Goal: Task Accomplishment & Management: Use online tool/utility

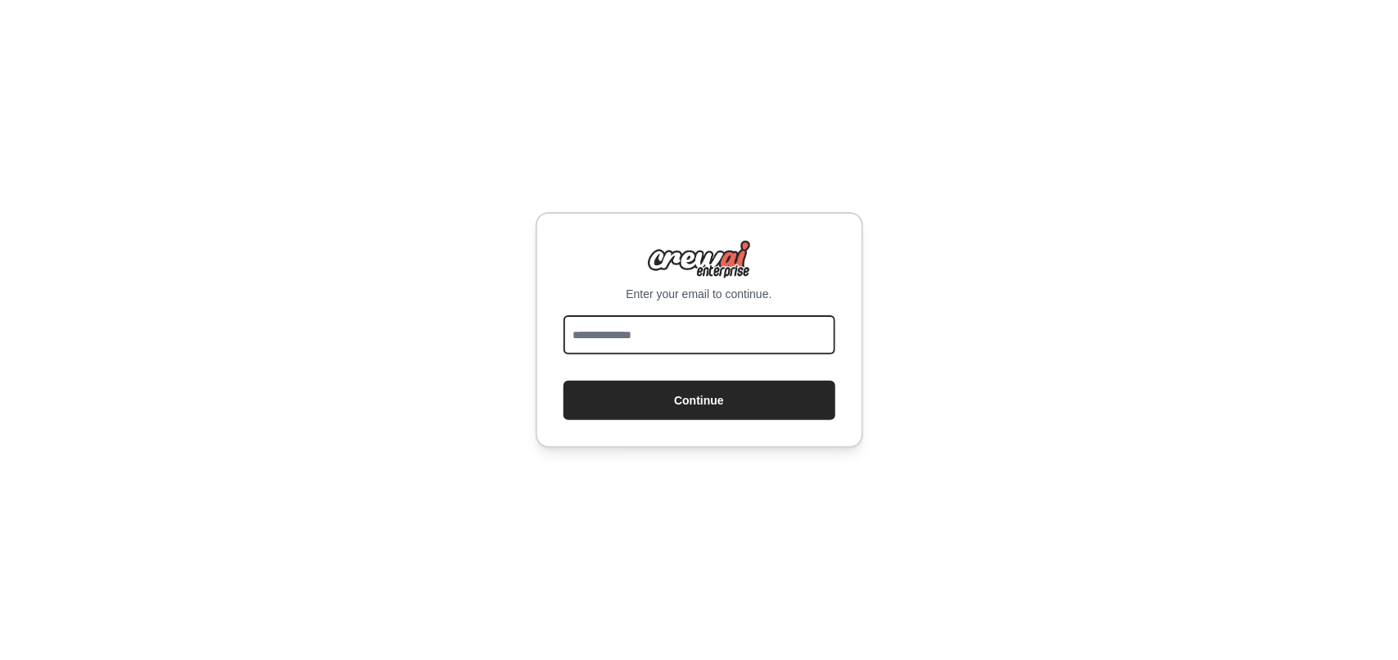
click at [658, 329] on input "email" at bounding box center [699, 334] width 272 height 39
type input "**********"
click at [710, 403] on button "Continue" at bounding box center [699, 400] width 272 height 39
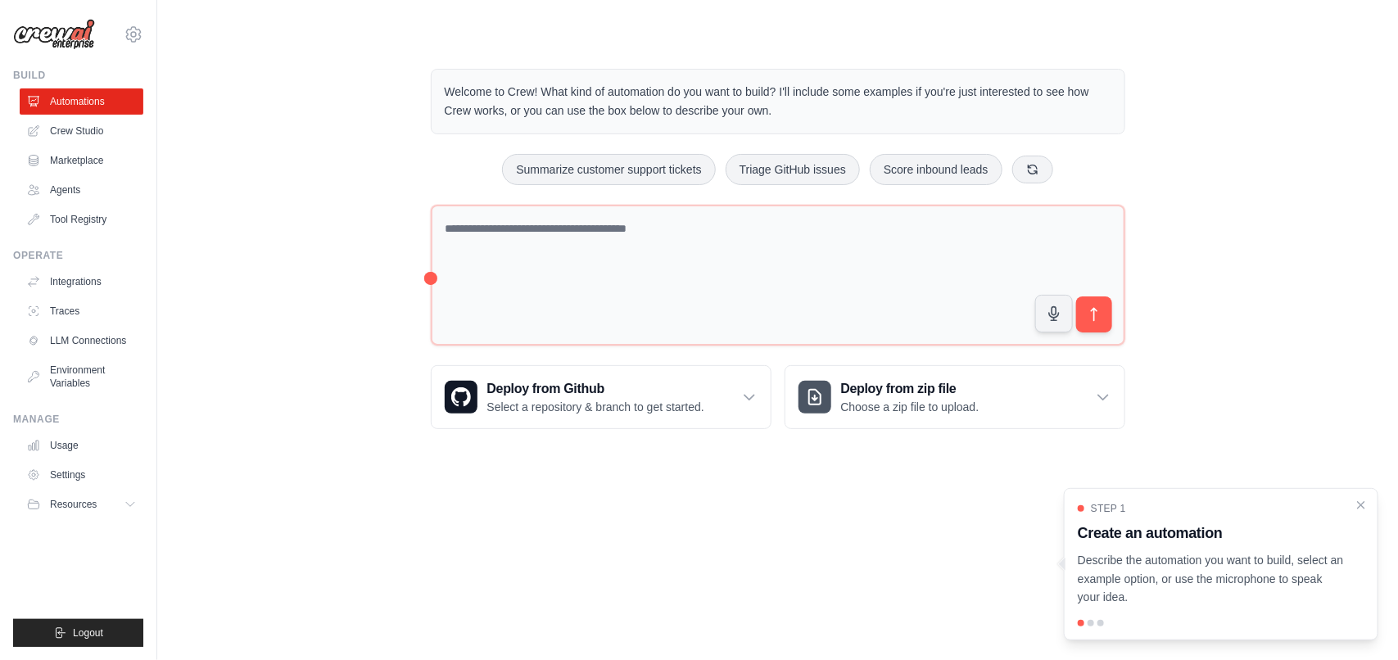
click at [78, 190] on link "Agents" at bounding box center [82, 190] width 124 height 26
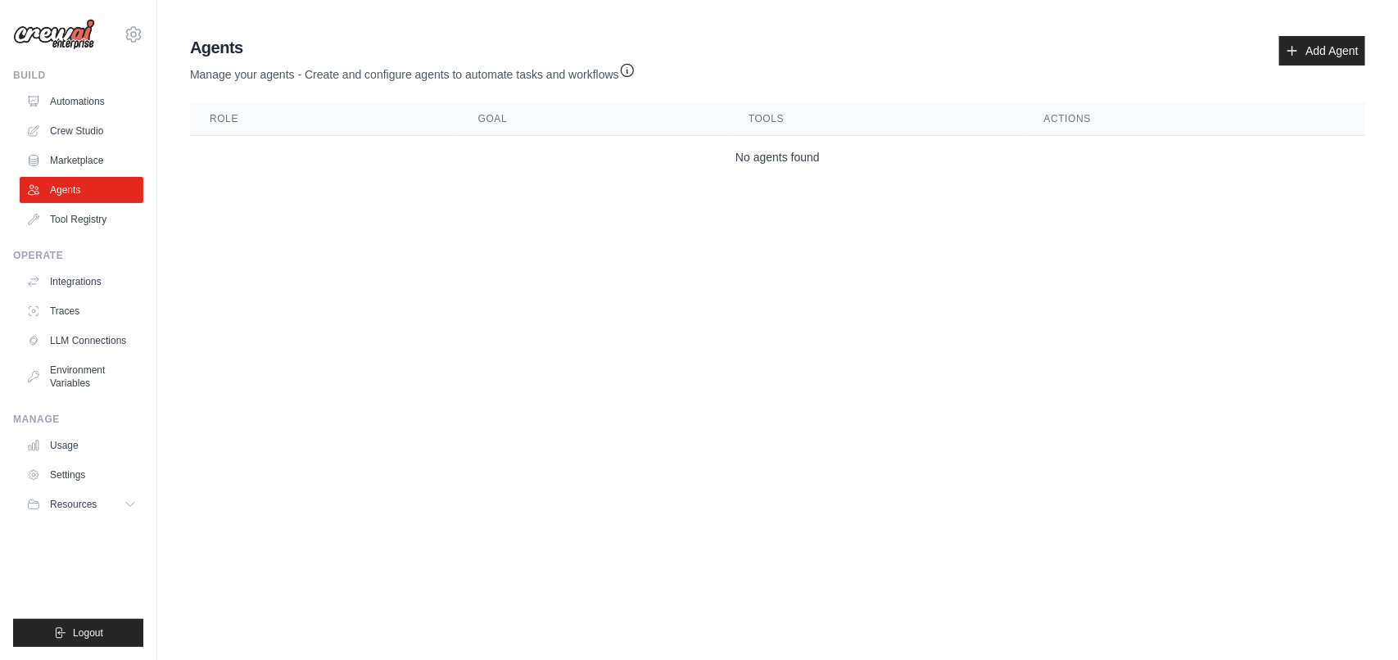
click at [1345, 57] on link "Add Agent" at bounding box center [1322, 50] width 86 height 29
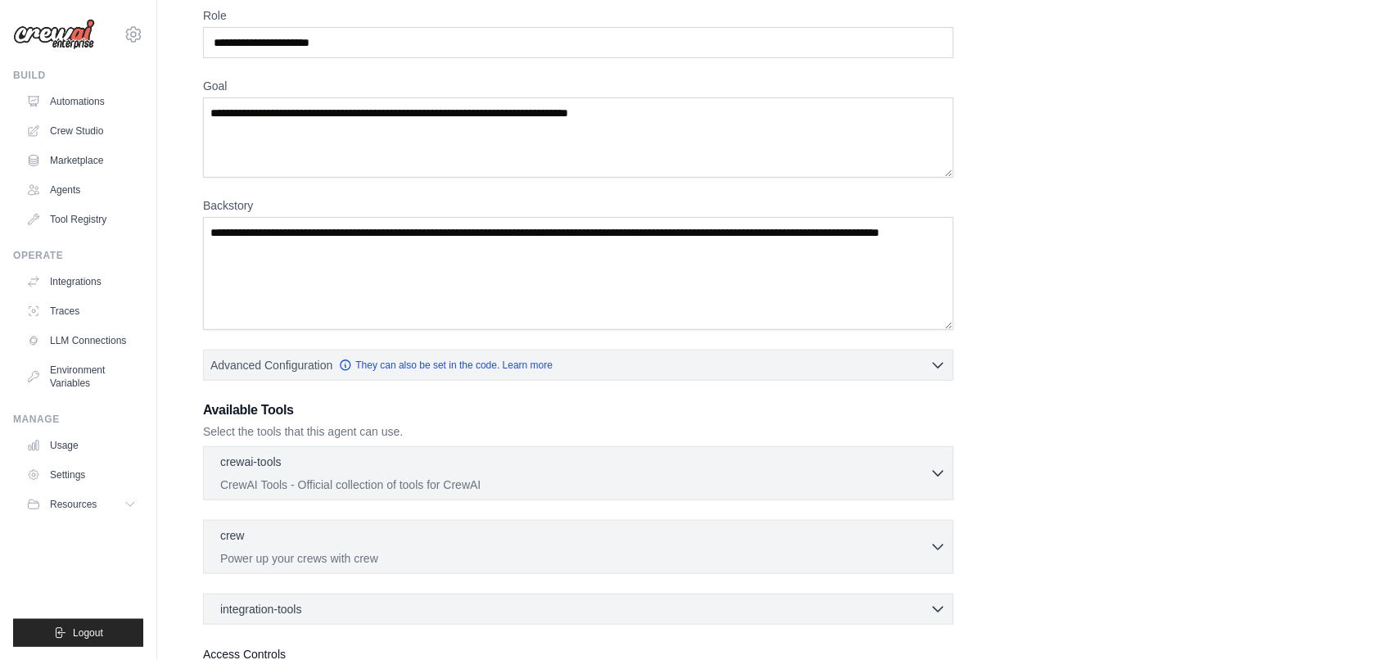
scroll to position [221, 0]
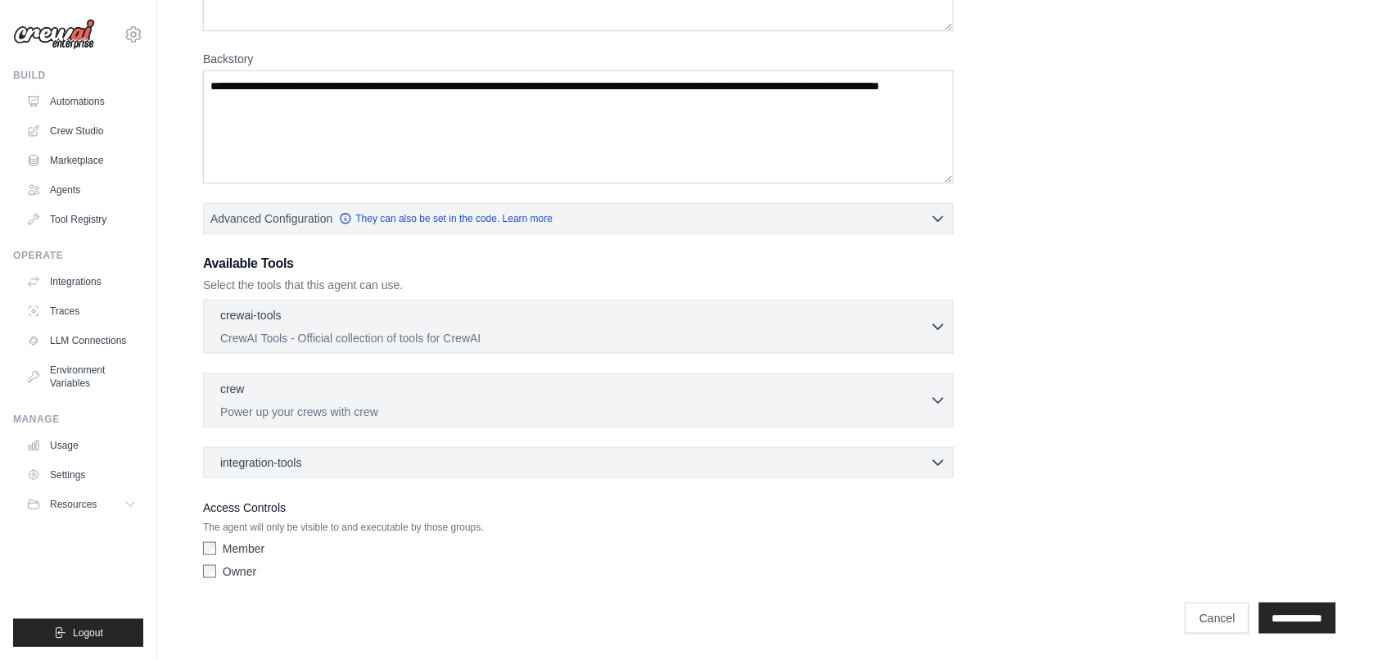
click at [936, 467] on icon "button" at bounding box center [938, 462] width 16 height 16
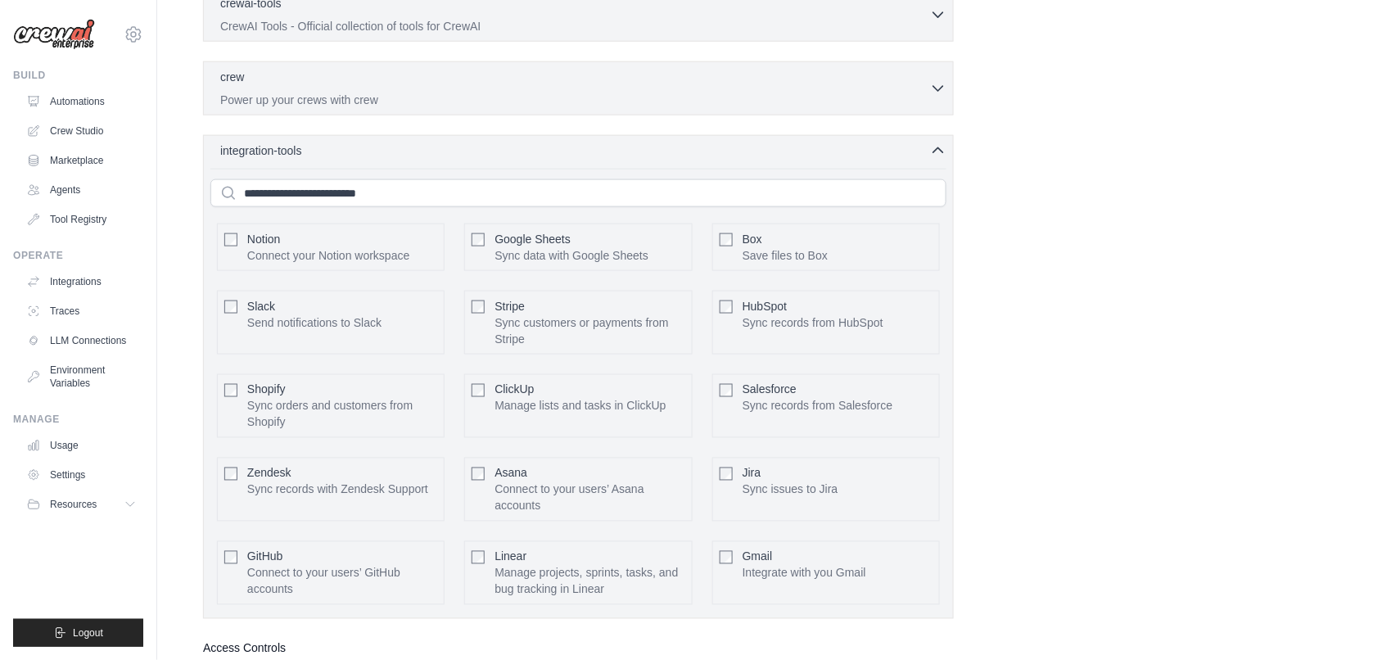
scroll to position [550, 0]
